Goal: Transaction & Acquisition: Book appointment/travel/reservation

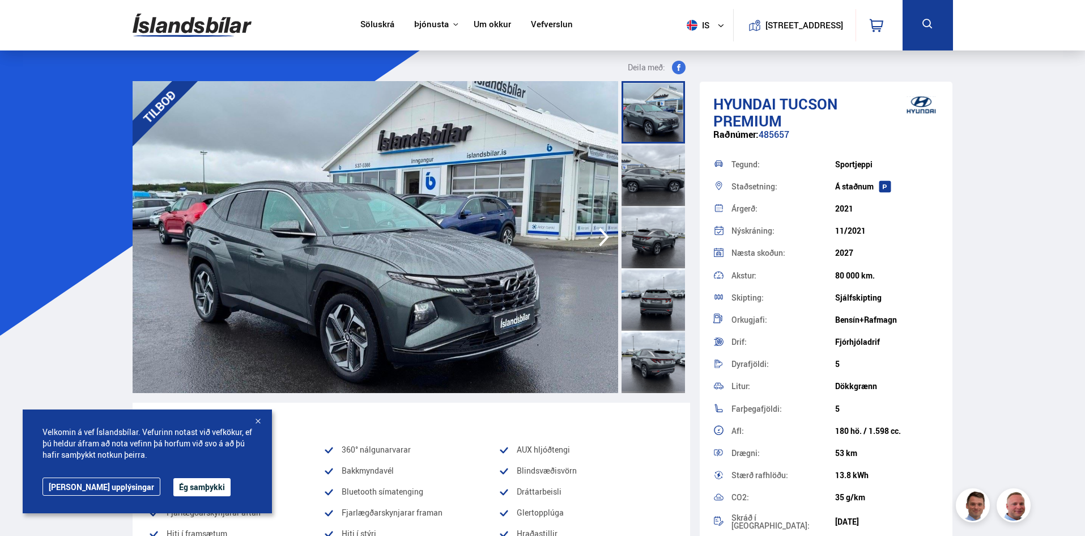
scroll to position [113, 0]
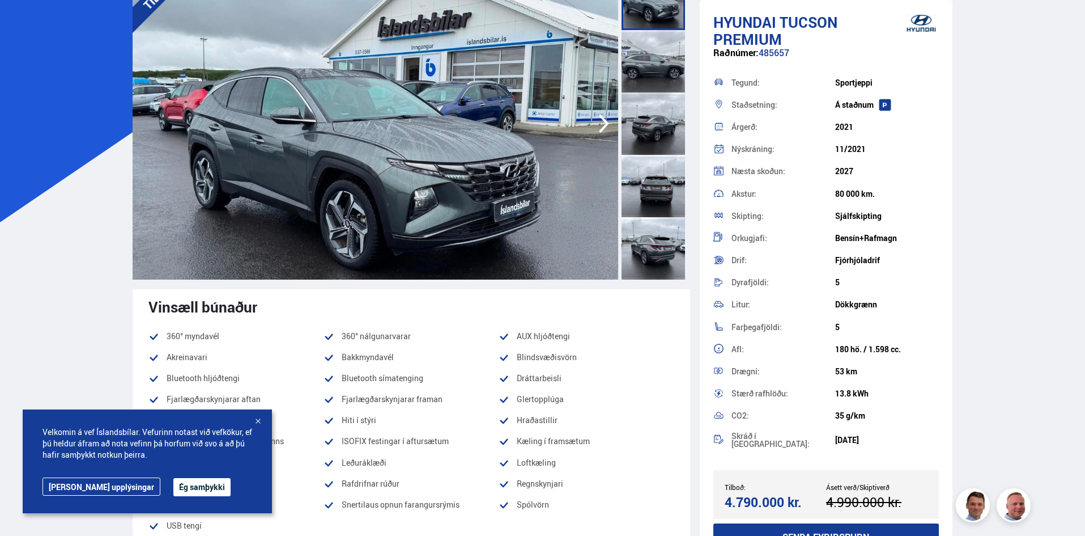
click at [256, 421] on div at bounding box center [257, 421] width 11 height 11
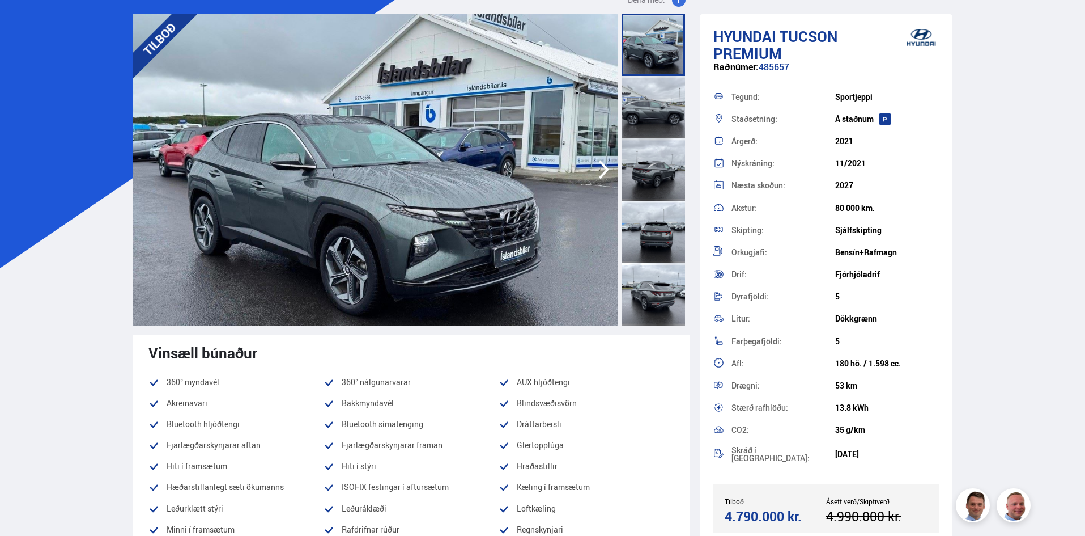
scroll to position [57, 0]
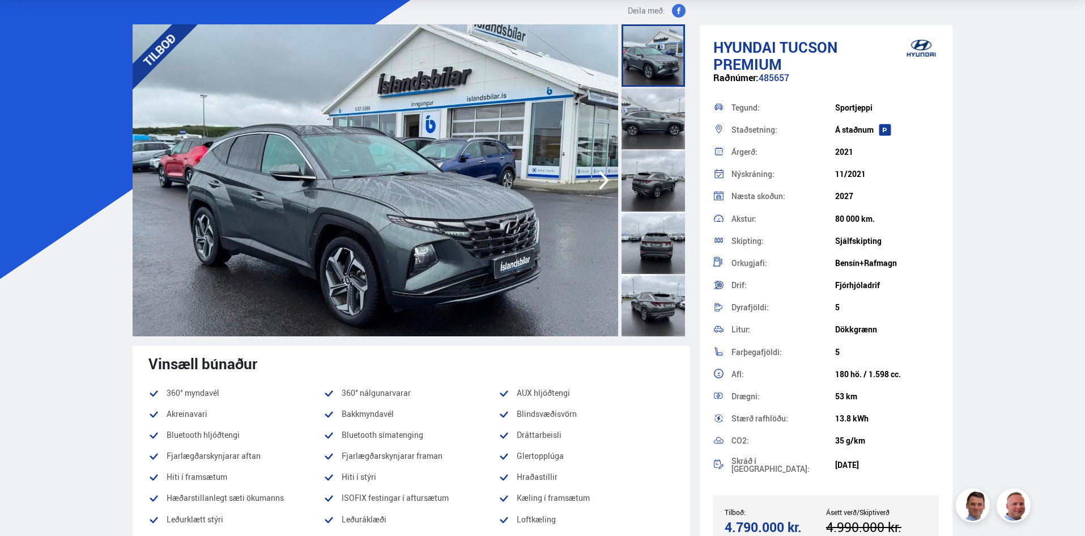
click at [666, 315] on div at bounding box center [653, 305] width 63 height 62
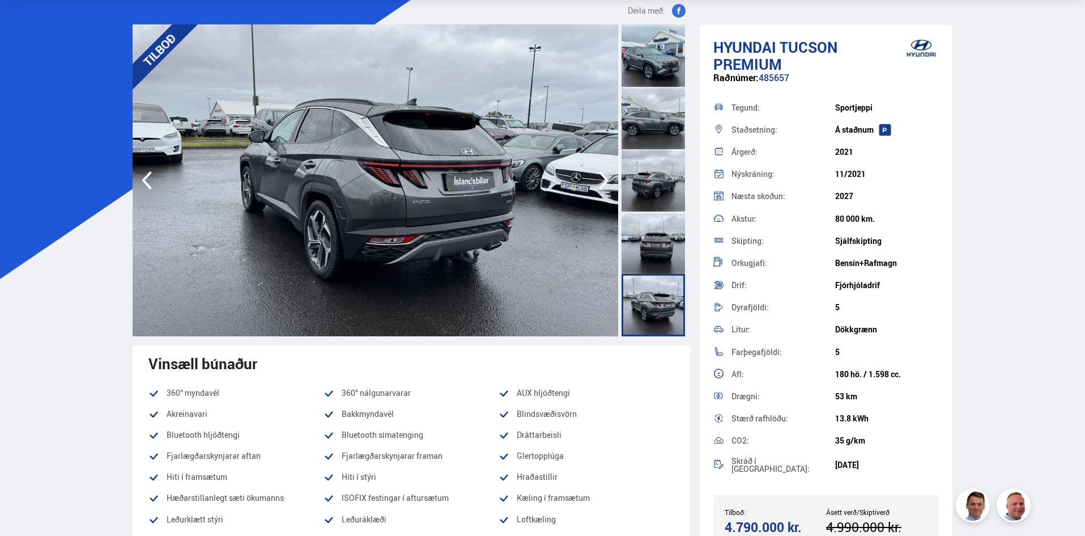
click at [664, 239] on div at bounding box center [653, 242] width 63 height 62
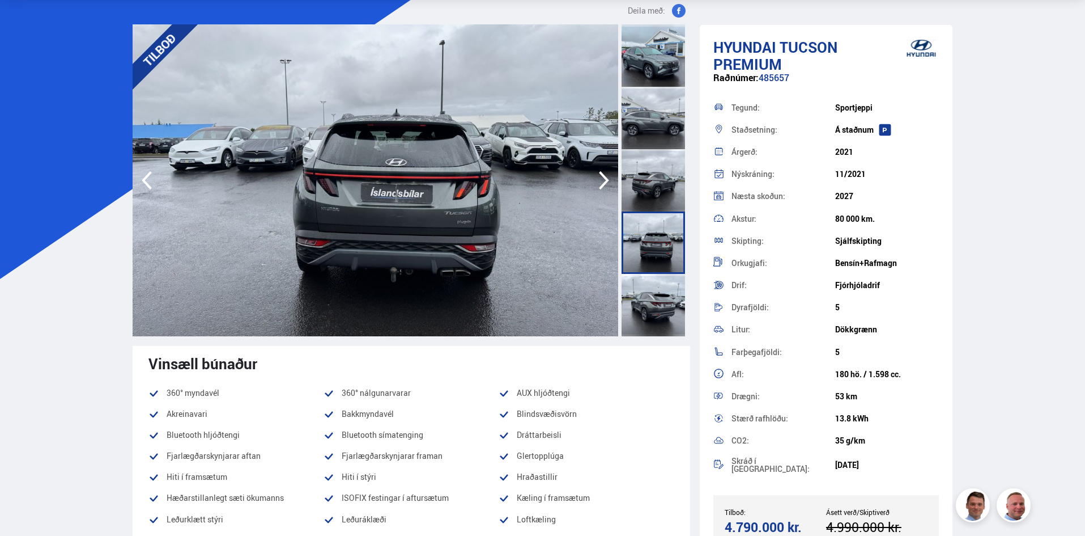
click at [599, 174] on icon "button" at bounding box center [604, 180] width 23 height 27
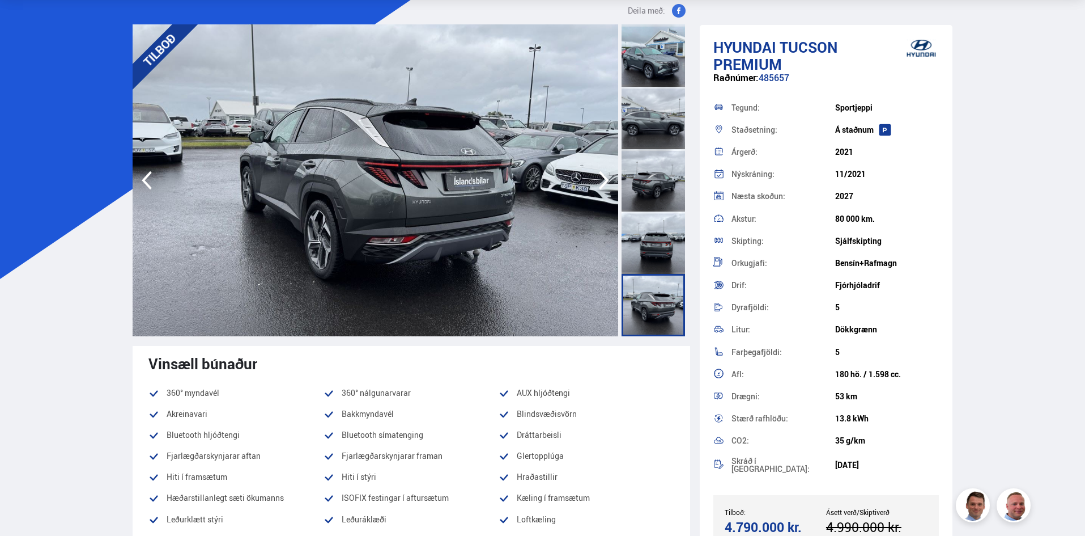
click at [606, 176] on icon "button" at bounding box center [604, 180] width 23 height 27
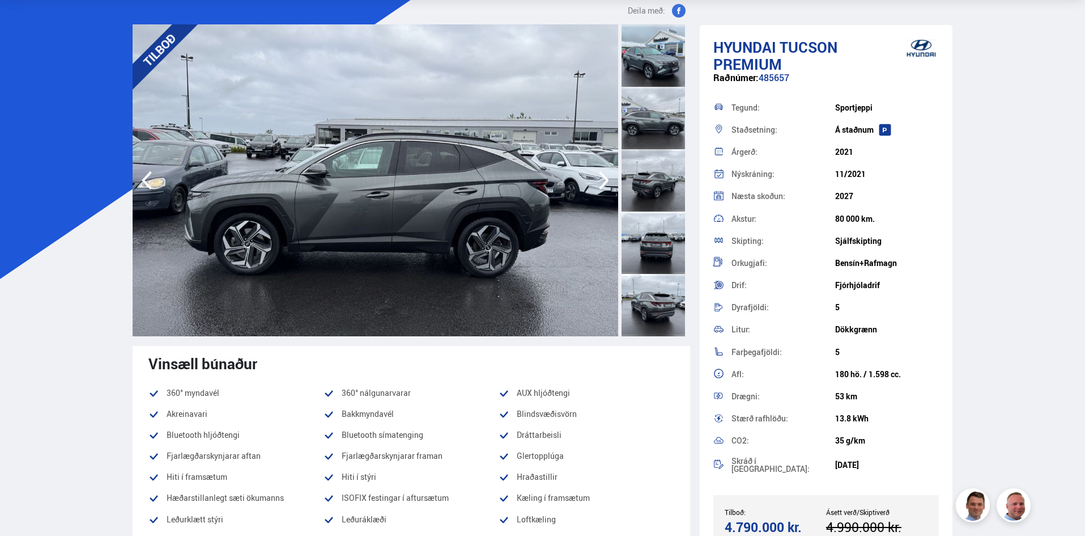
click at [608, 177] on icon "button" at bounding box center [604, 180] width 23 height 27
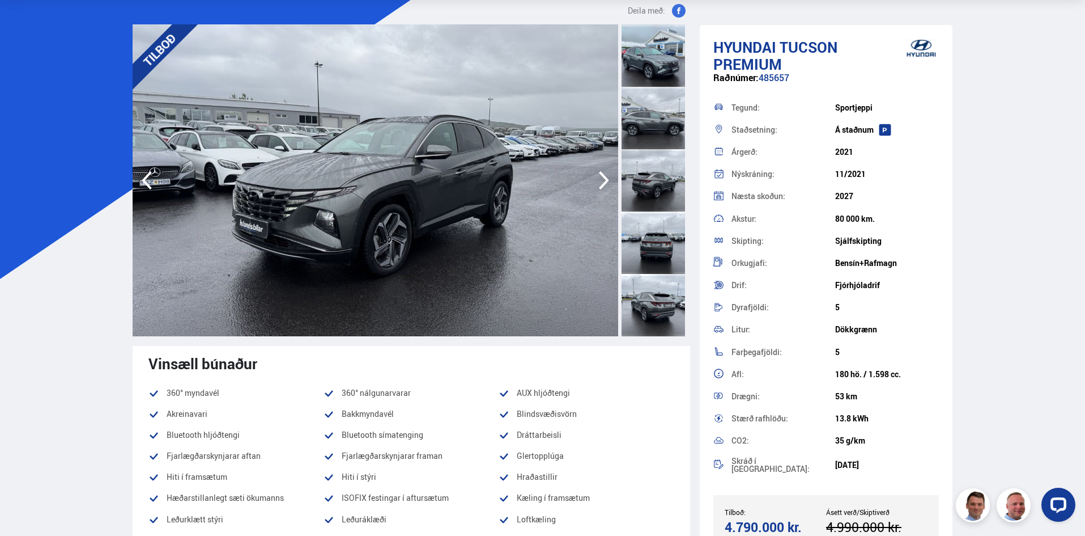
scroll to position [0, 0]
click at [610, 179] on icon "button" at bounding box center [604, 180] width 23 height 27
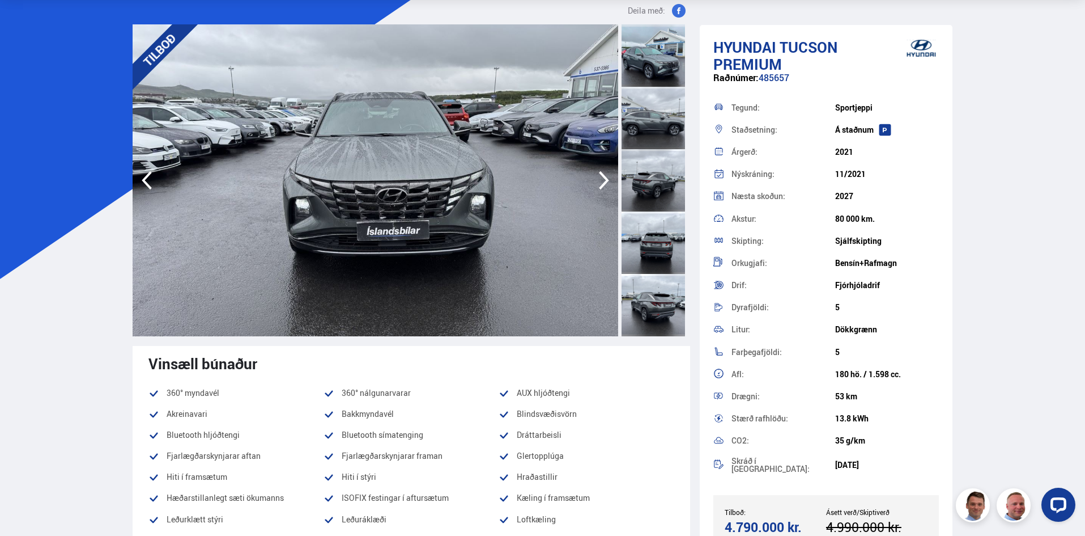
click at [610, 179] on icon "button" at bounding box center [604, 180] width 23 height 27
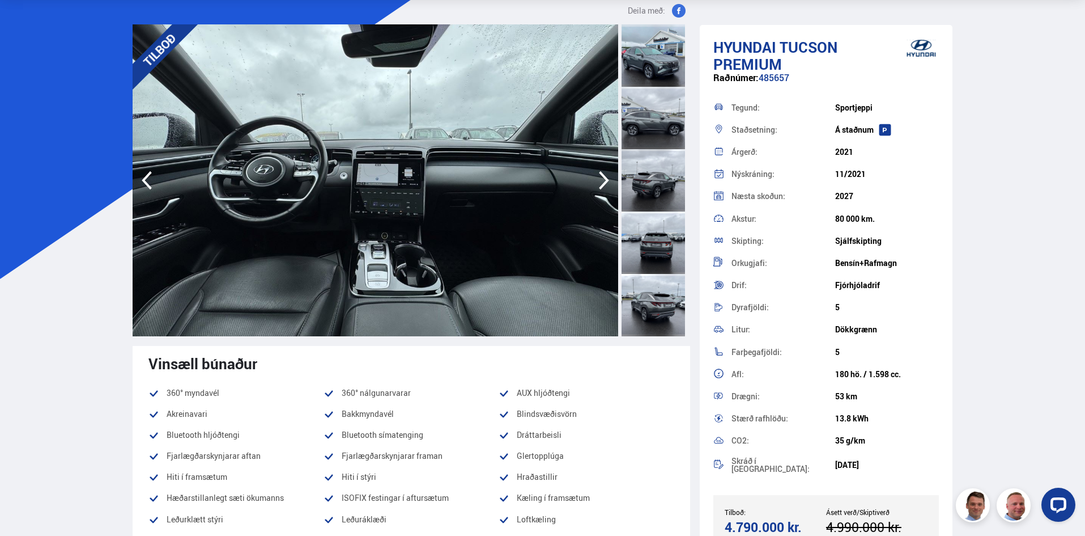
click at [612, 179] on icon "button" at bounding box center [604, 180] width 23 height 27
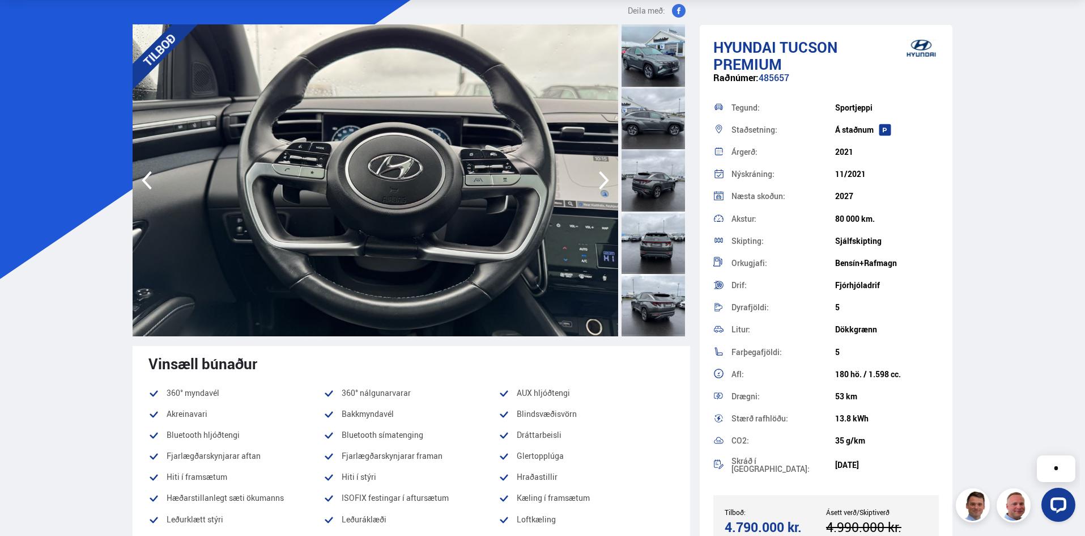
click at [142, 172] on icon "button" at bounding box center [146, 180] width 23 height 27
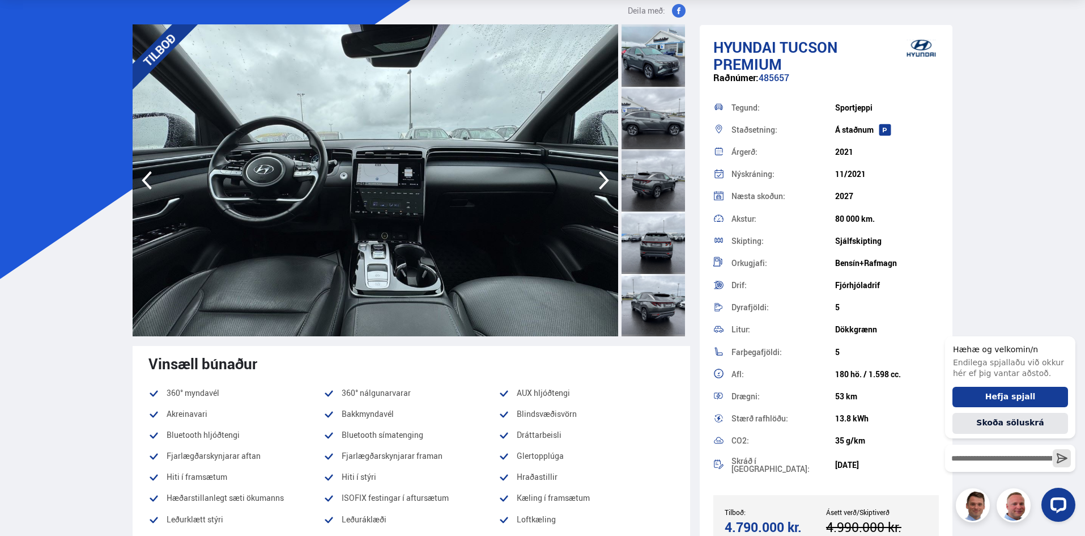
click at [603, 177] on icon "button" at bounding box center [604, 180] width 23 height 27
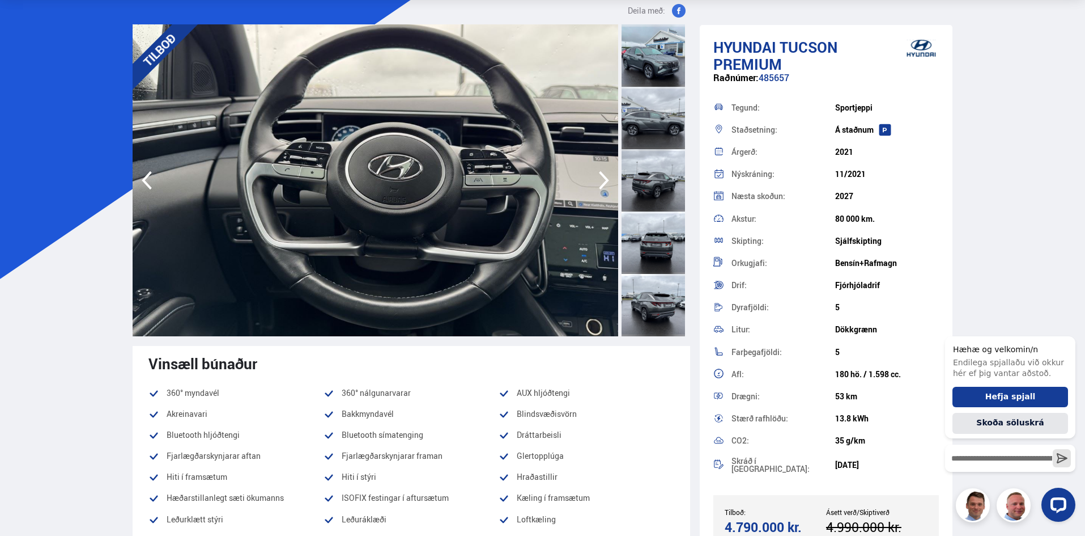
click at [604, 177] on icon "button" at bounding box center [604, 180] width 10 height 19
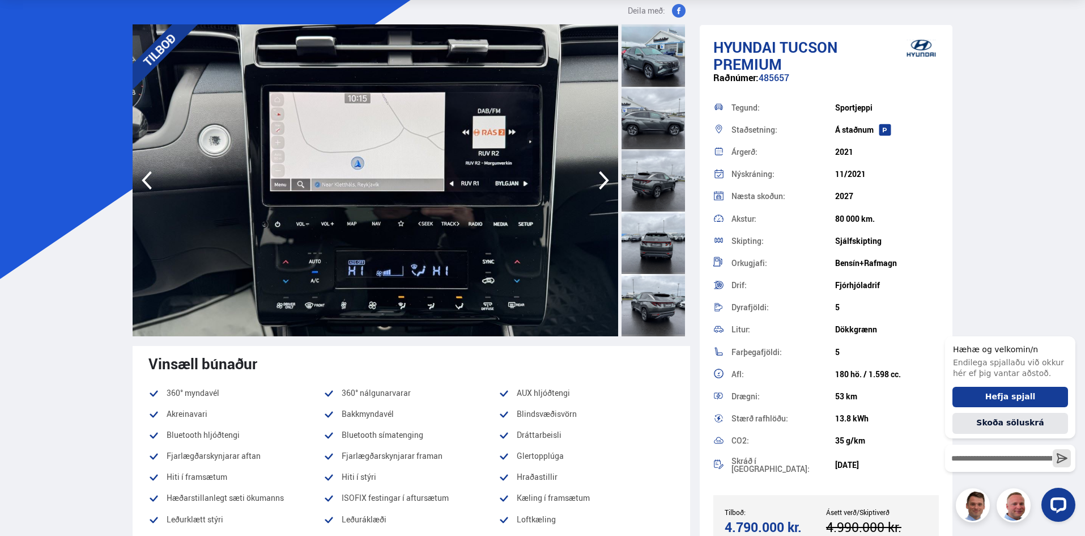
click at [604, 177] on icon "button" at bounding box center [604, 180] width 10 height 19
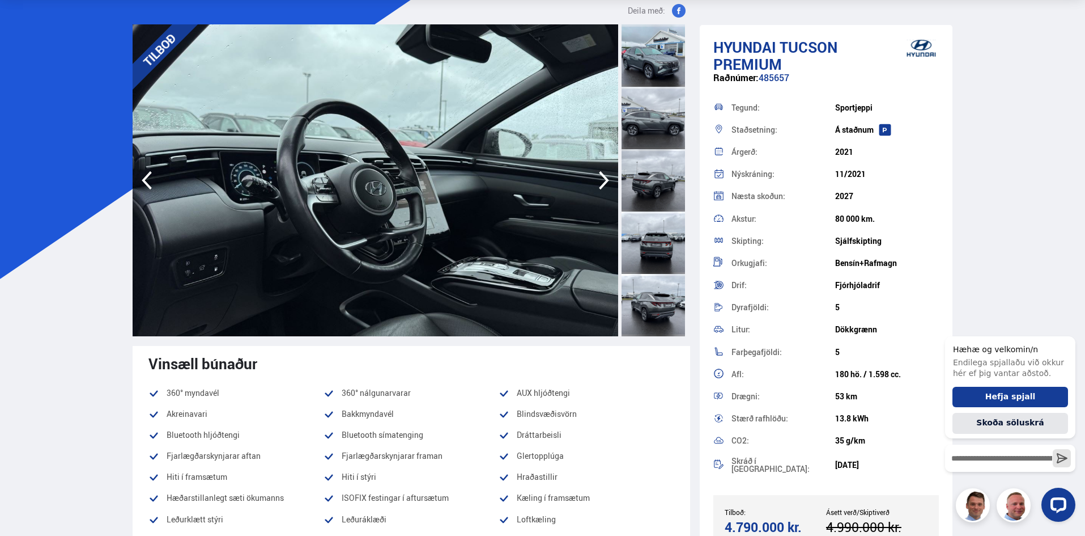
click at [150, 180] on icon "button" at bounding box center [146, 180] width 23 height 27
